Goal: Transaction & Acquisition: Download file/media

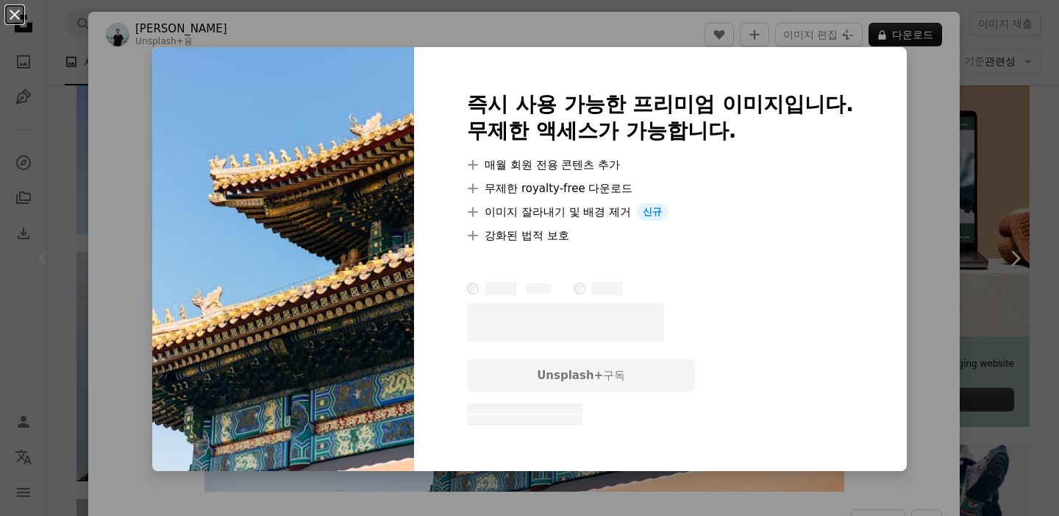
scroll to position [67, 0]
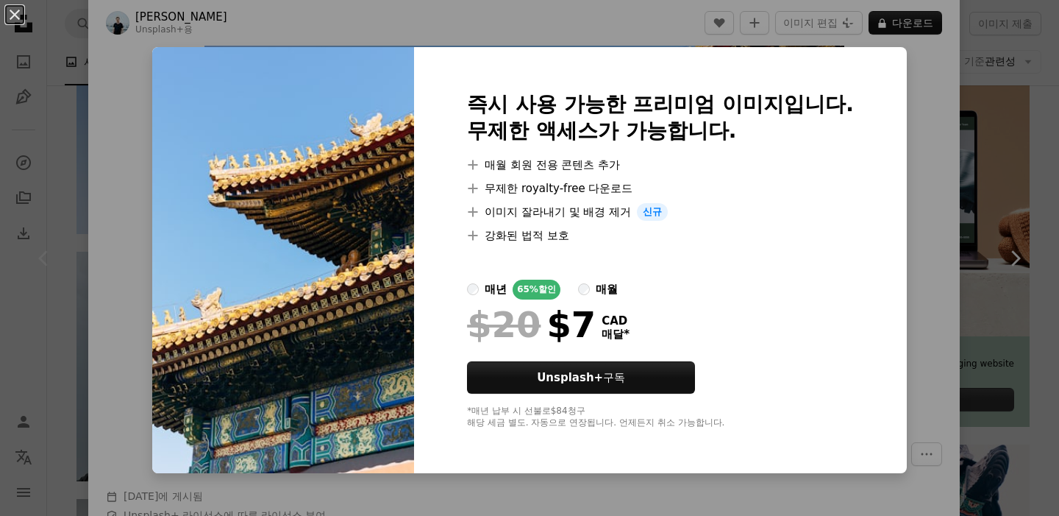
click at [895, 149] on div "An X shape 즉시 사용 가능한 프리미엄 이미지입니다. 무제한 액세스가 가능합니다. A plus sign 매월 회원 전용 콘텐츠 추가 A…" at bounding box center [529, 258] width 1059 height 516
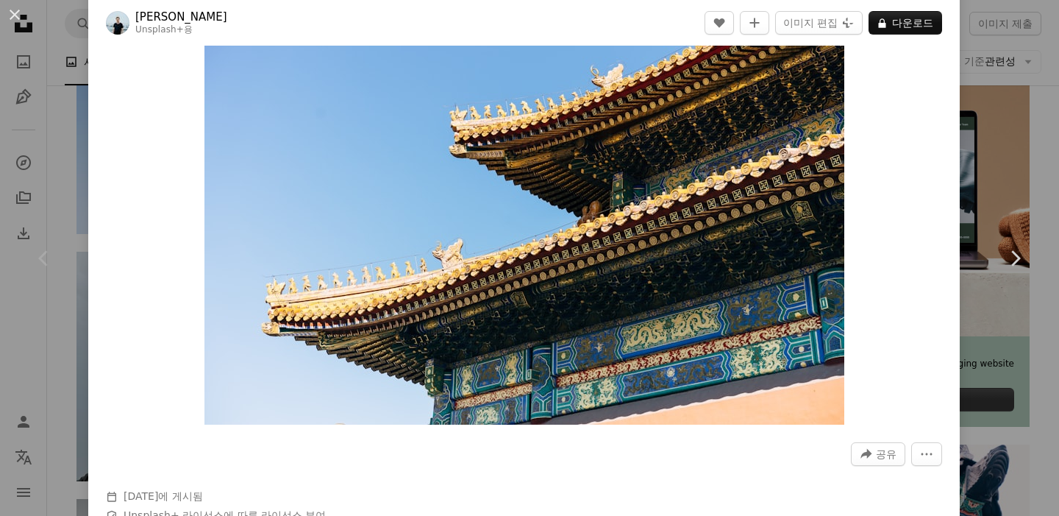
click at [985, 140] on div "An X shape Chevron left Chevron right [PERSON_NAME] Unsplash+ 용 A heart A plus …" at bounding box center [529, 258] width 1059 height 516
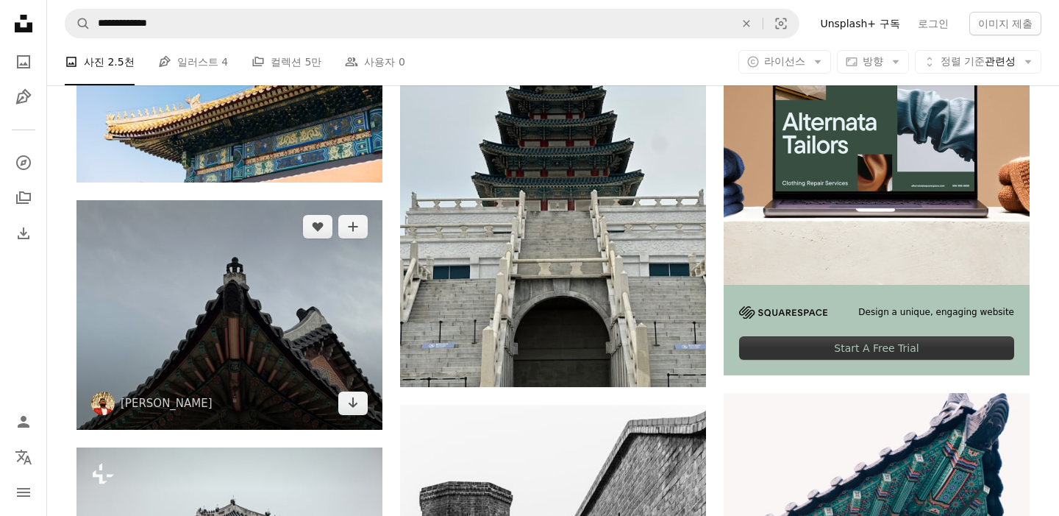
scroll to position [399, 0]
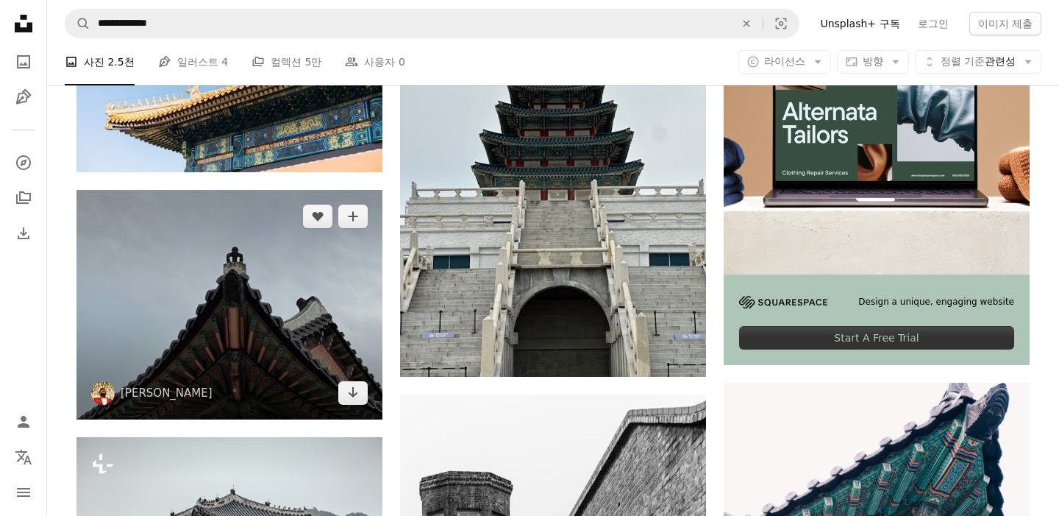
click at [268, 259] on img at bounding box center [230, 305] width 306 height 230
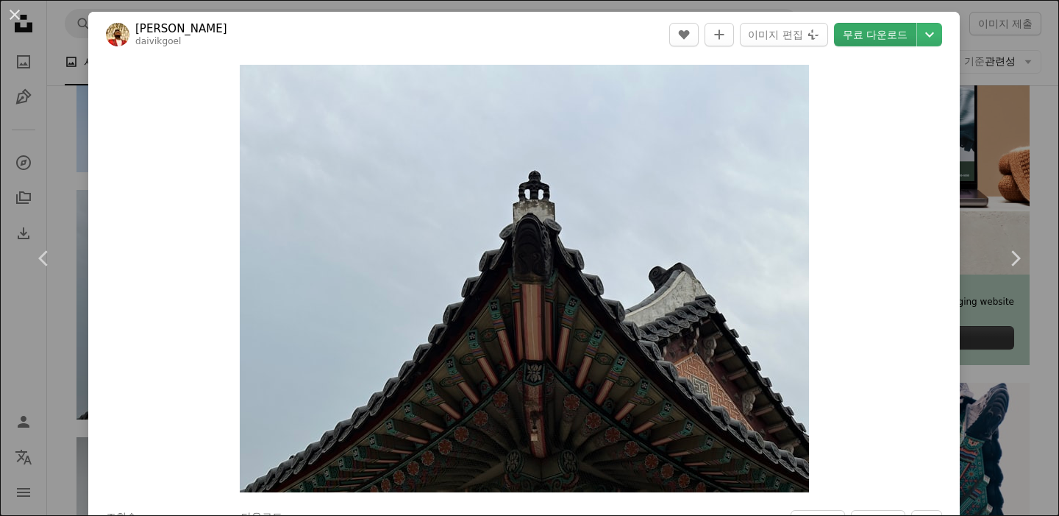
click at [881, 39] on link "무료 다운로드" at bounding box center [875, 35] width 82 height 24
